Goal: Information Seeking & Learning: Find specific fact

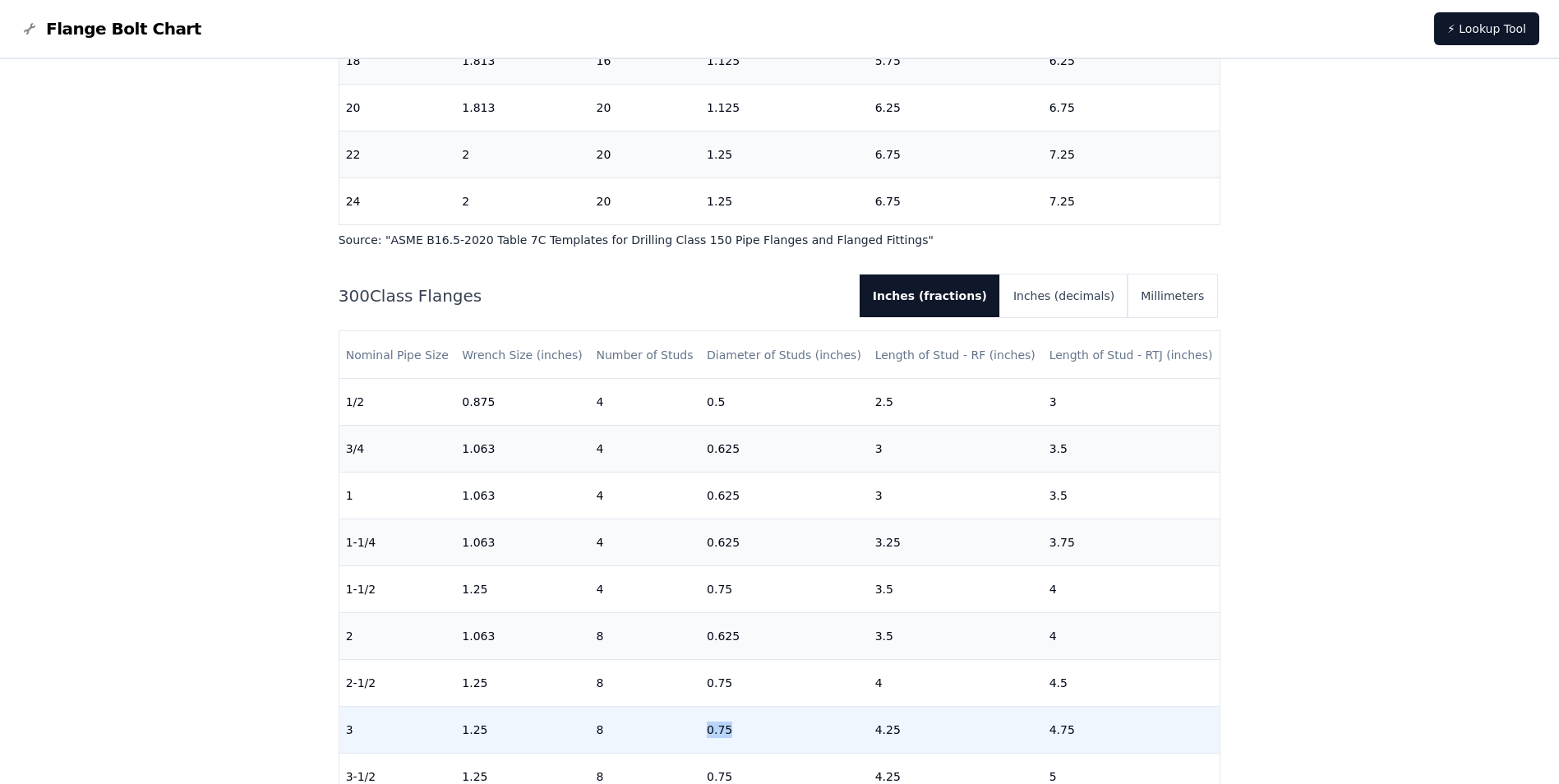
drag, startPoint x: 736, startPoint y: 738, endPoint x: 700, endPoint y: 743, distance: 36.3
click at [700, 743] on td "0.75" at bounding box center [783, 729] width 168 height 46
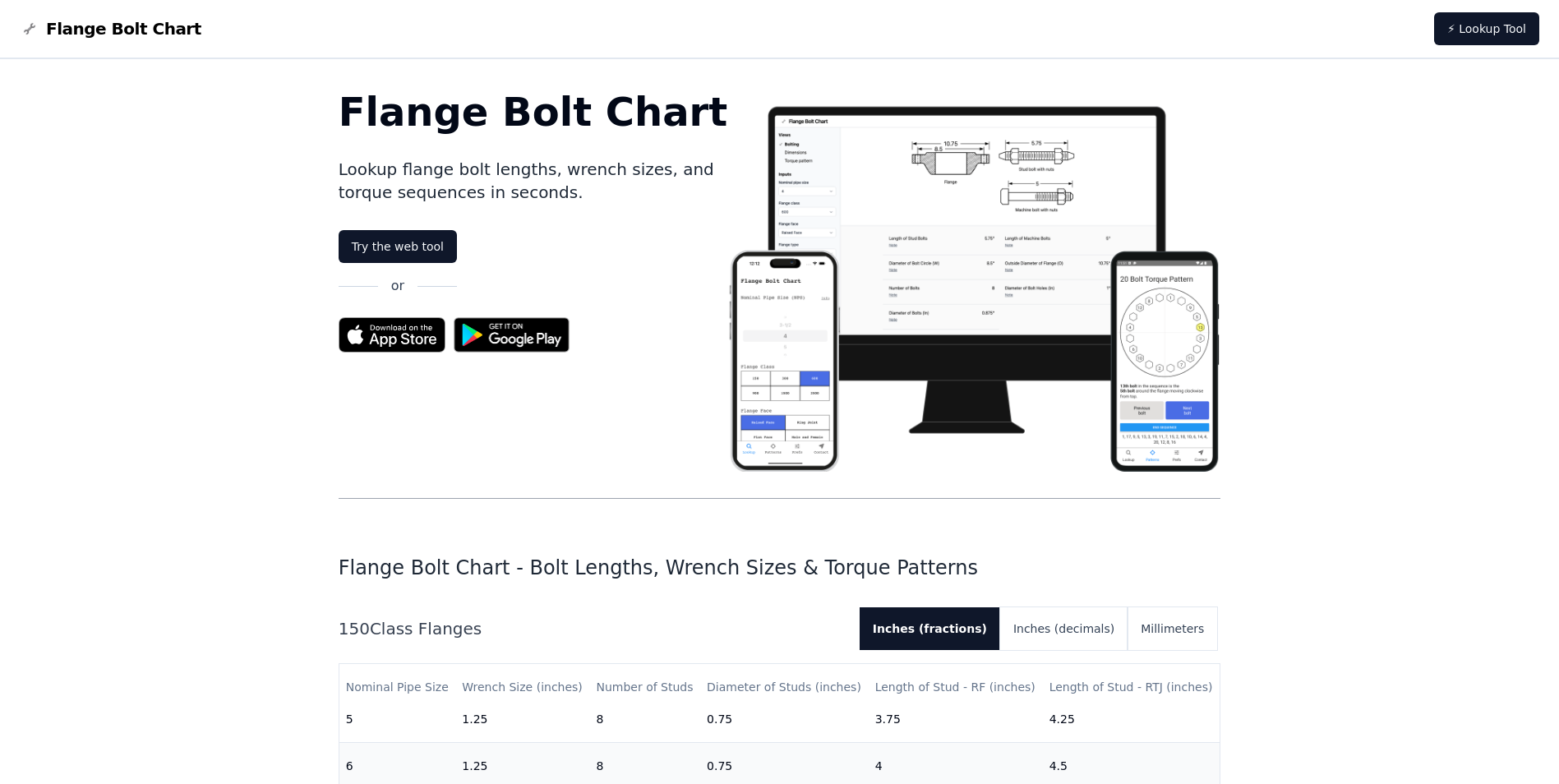
drag, startPoint x: 496, startPoint y: 634, endPoint x: 7, endPoint y: 26, distance: 780.2
drag, startPoint x: 7, startPoint y: 26, endPoint x: 14, endPoint y: 53, distance: 27.9
click at [14, 53] on nav "Flange Bolt Chart ⚡ Lookup Tool" at bounding box center [780, 30] width 1559 height 59
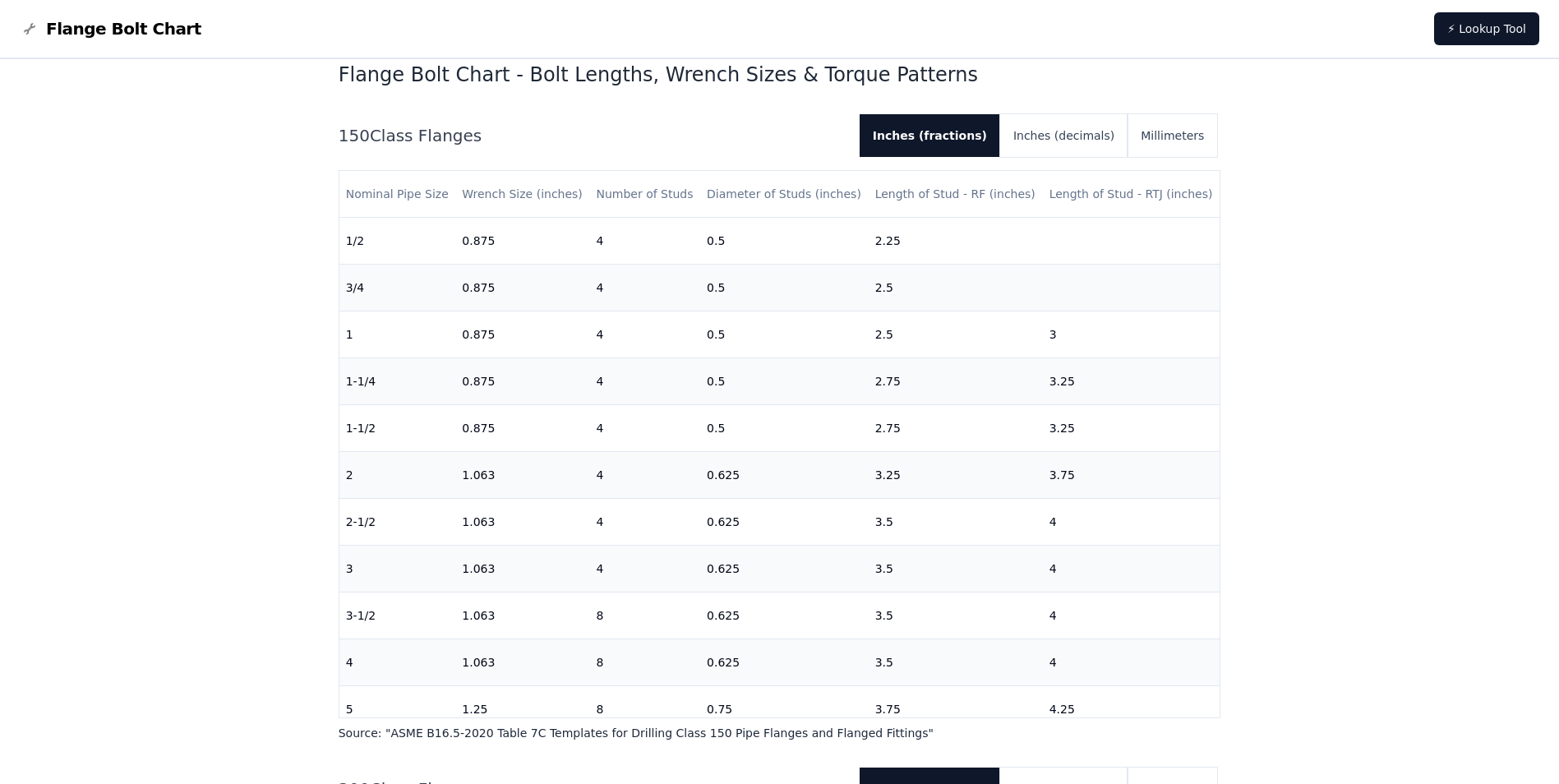
drag, startPoint x: 326, startPoint y: 96, endPoint x: 335, endPoint y: 78, distance: 20.1
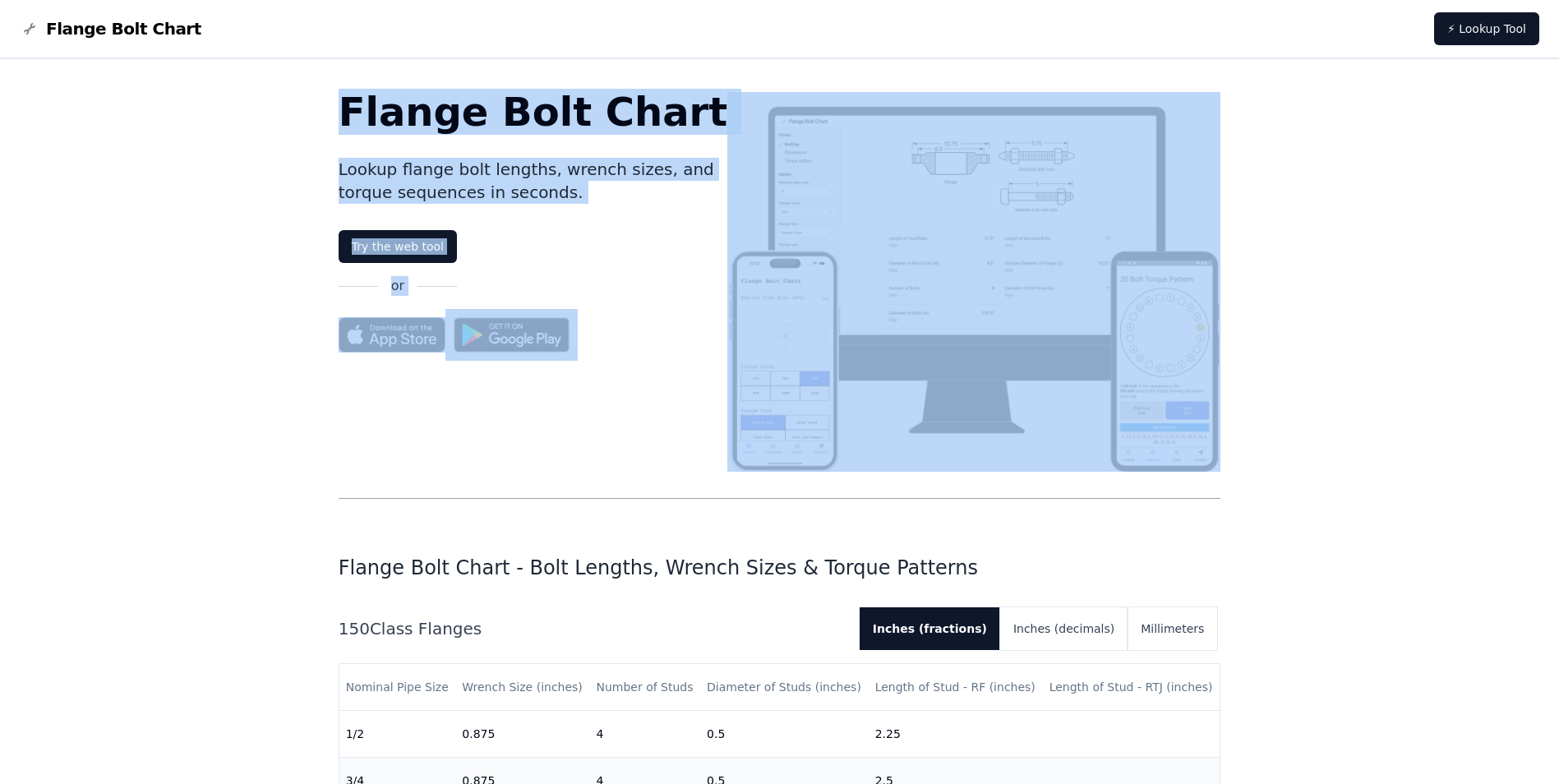
click at [350, 100] on h1 "Flange Bolt Chart" at bounding box center [532, 111] width 389 height 39
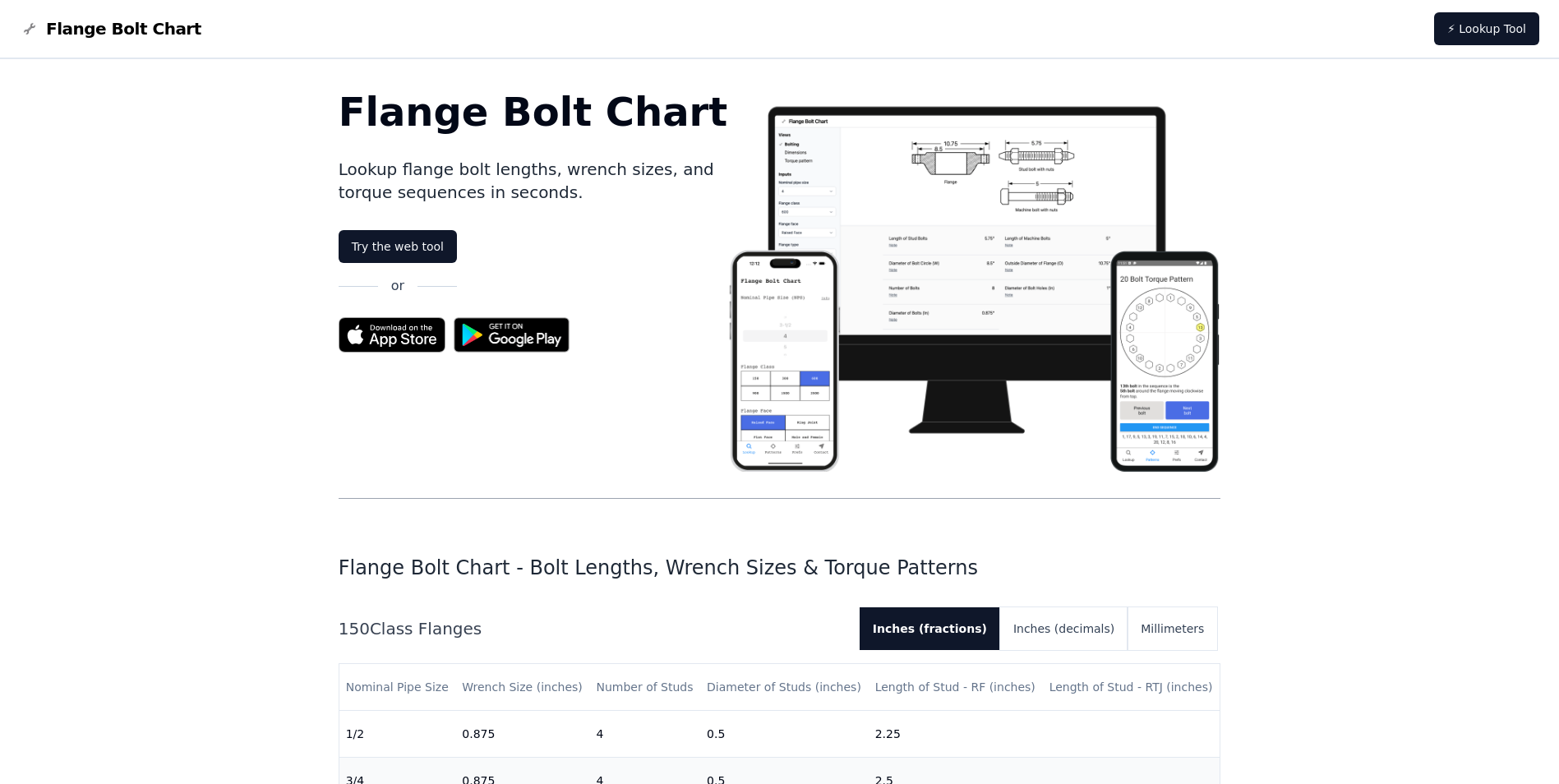
click at [210, 24] on nav "Flange Bolt Chart ⚡ Lookup Tool" at bounding box center [780, 30] width 1559 height 59
